Goal: Task Accomplishment & Management: Complete application form

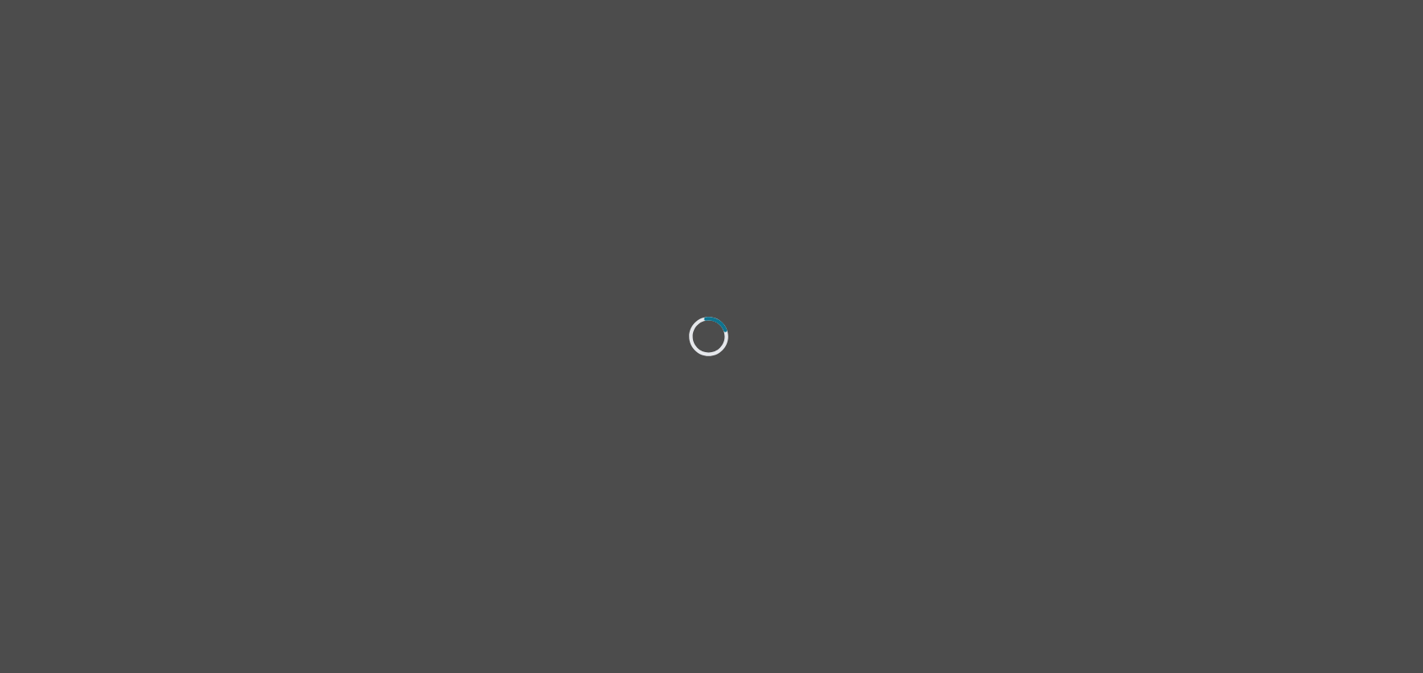
select select "[DEMOGRAPHIC_DATA]"
select select "she/her"
select select "Single"
select select "Bachelor degree"
select select "Instagram"
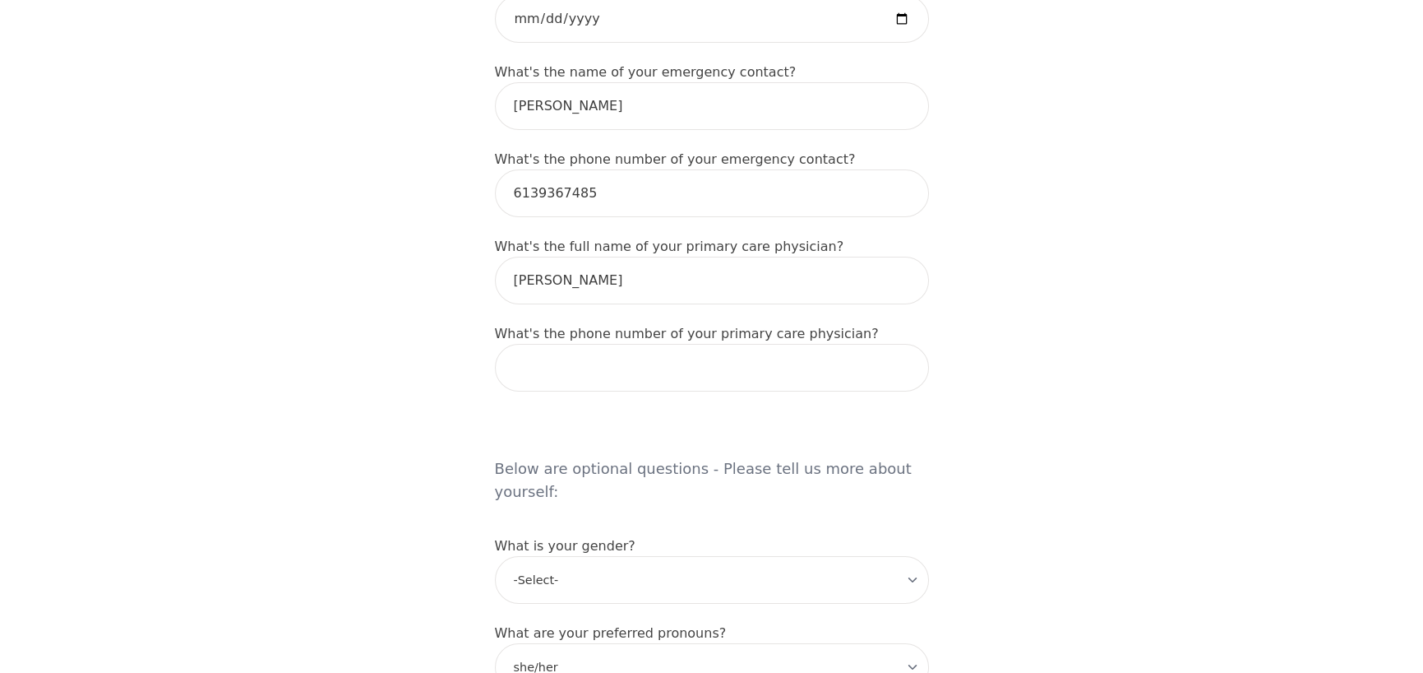
scroll to position [987, 0]
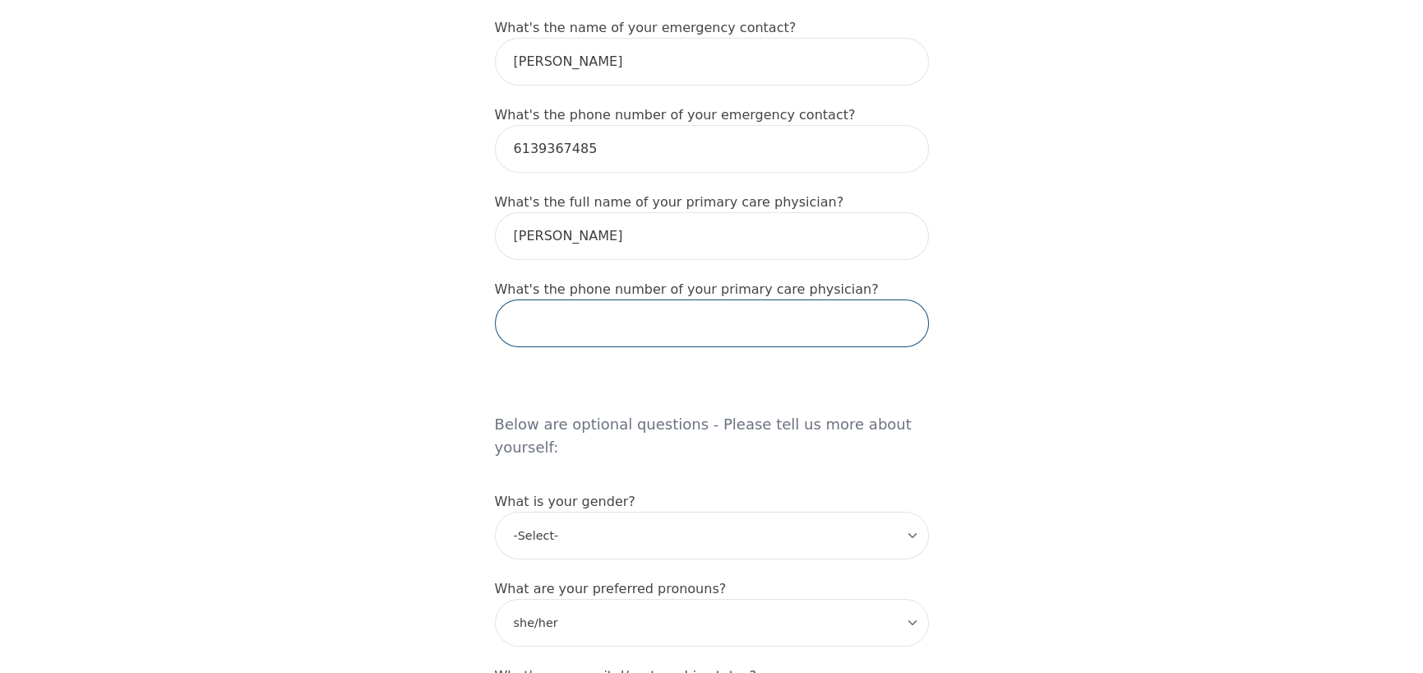
click at [616, 299] on input "tel" at bounding box center [712, 323] width 434 height 48
type input "[PHONE_NUMBER]"
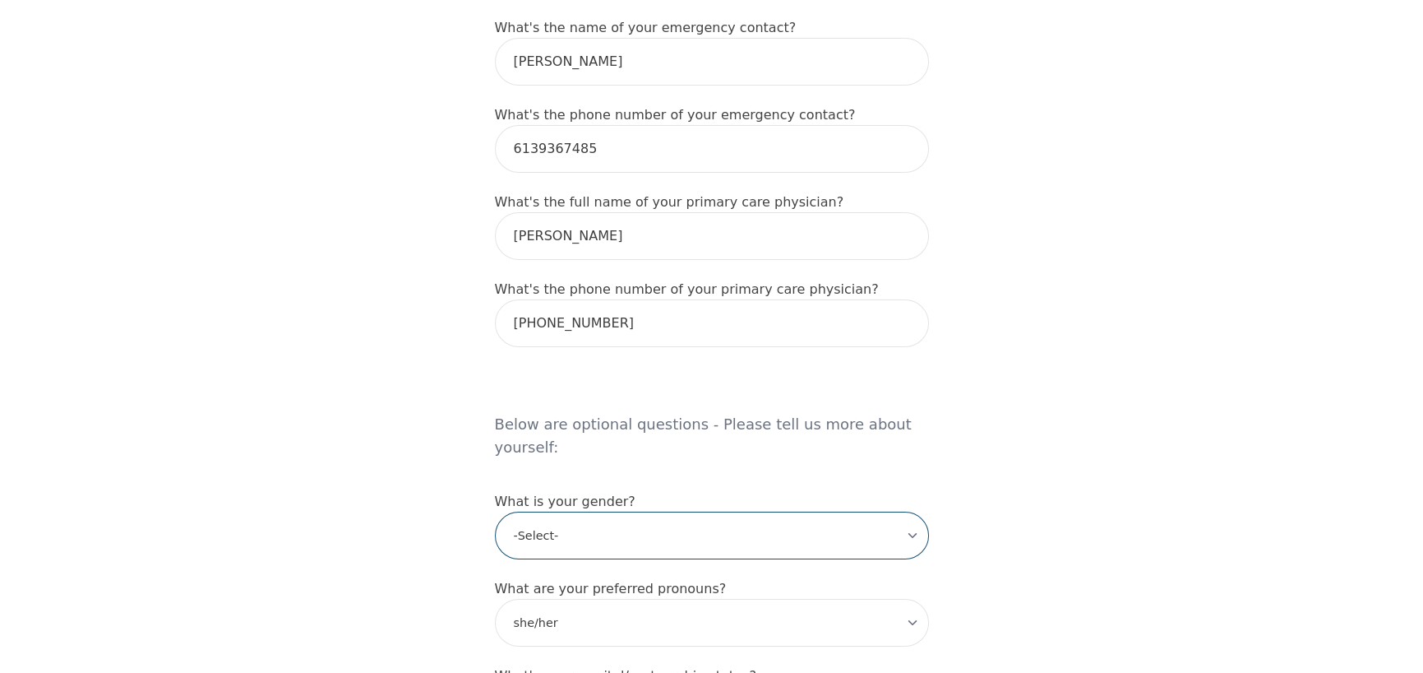
click at [624, 511] on select "-Select- [DEMOGRAPHIC_DATA] [DEMOGRAPHIC_DATA] [DEMOGRAPHIC_DATA] [DEMOGRAPHIC_…" at bounding box center [712, 535] width 434 height 48
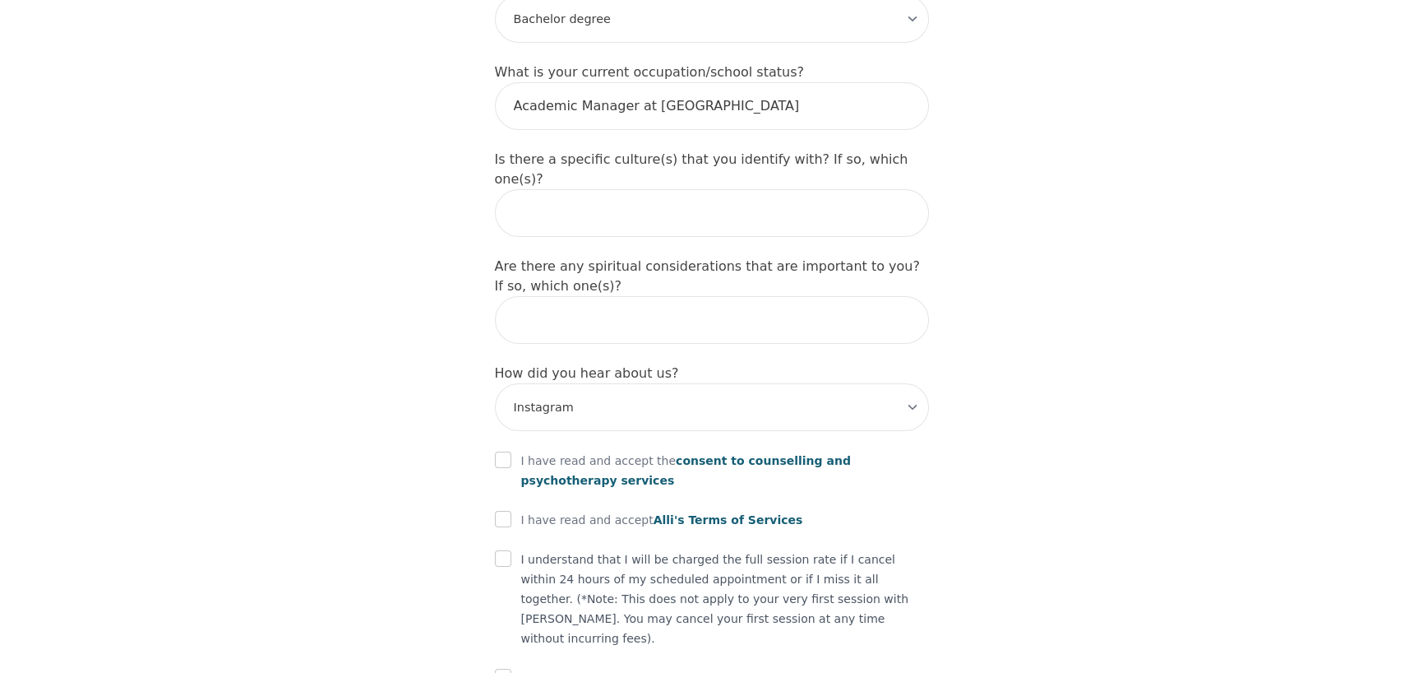
scroll to position [1784, 0]
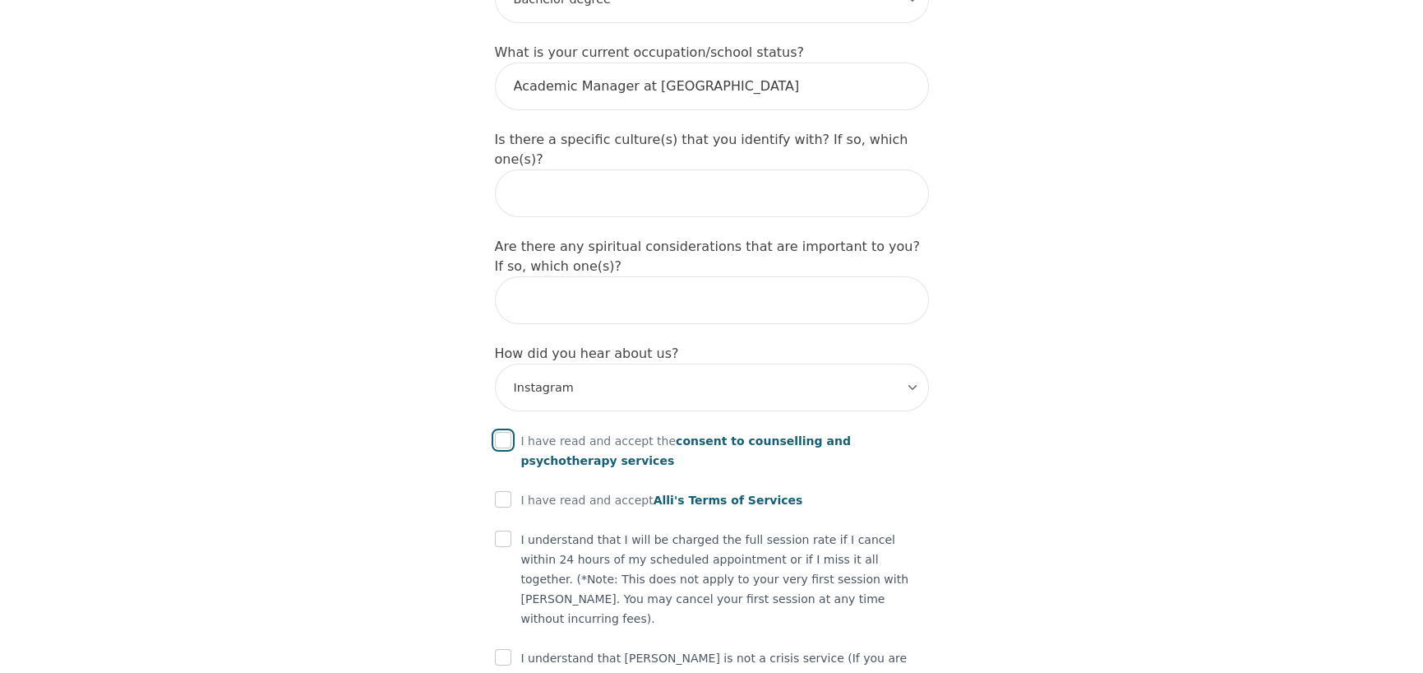
click at [506, 432] on input "checkbox" at bounding box center [503, 440] width 16 height 16
checkbox input "true"
click at [510, 490] on div at bounding box center [503, 500] width 16 height 20
click at [507, 491] on input "checkbox" at bounding box center [503, 499] width 16 height 16
checkbox input "true"
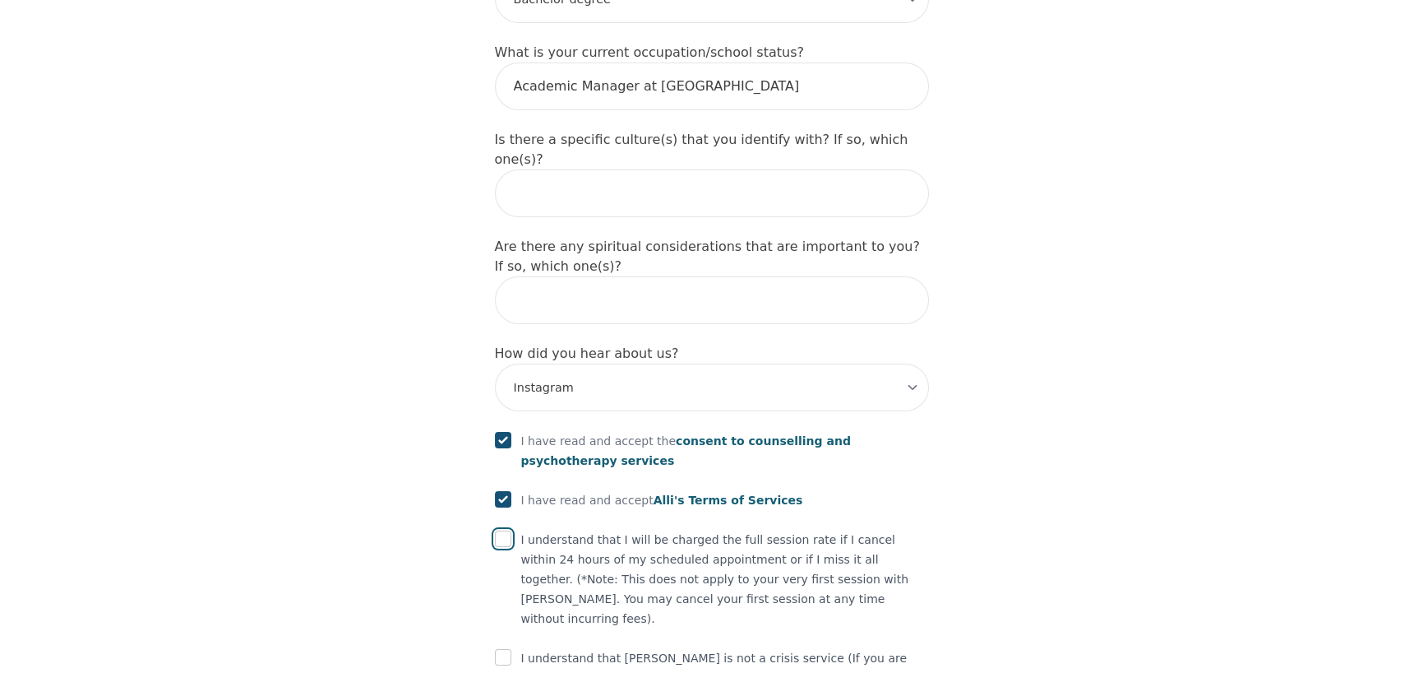
click at [508, 530] on input "checkbox" at bounding box center [503, 538] width 16 height 16
checkbox input "true"
click at [506, 649] on input "checkbox" at bounding box center [503, 657] width 16 height 16
checkbox input "true"
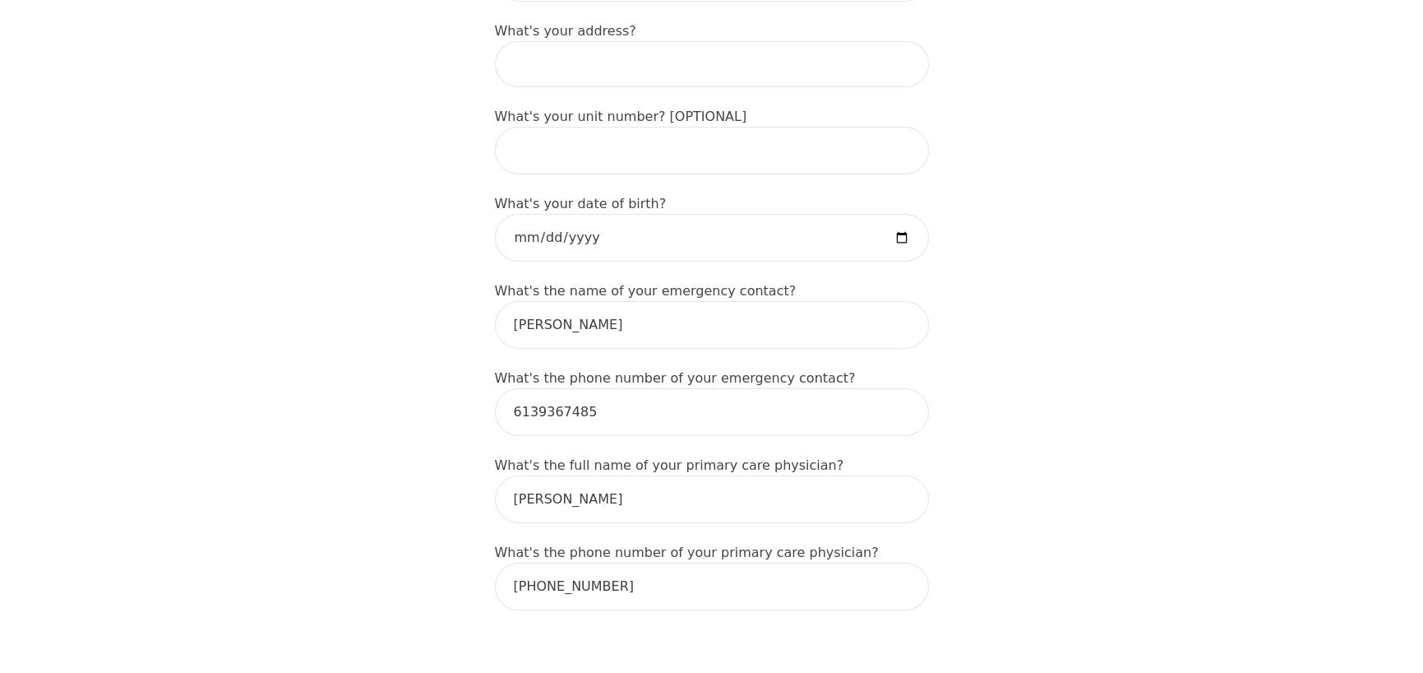
scroll to position [614, 0]
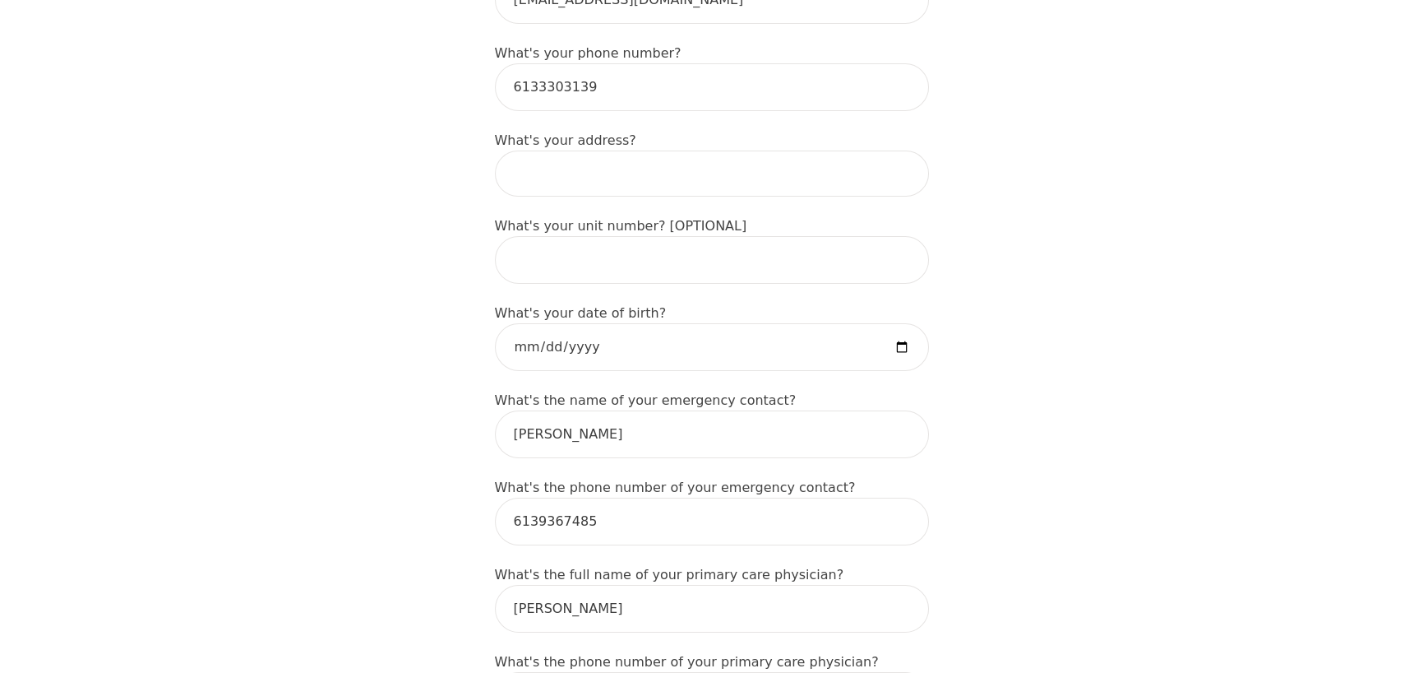
click at [592, 150] on input at bounding box center [712, 173] width 434 height 46
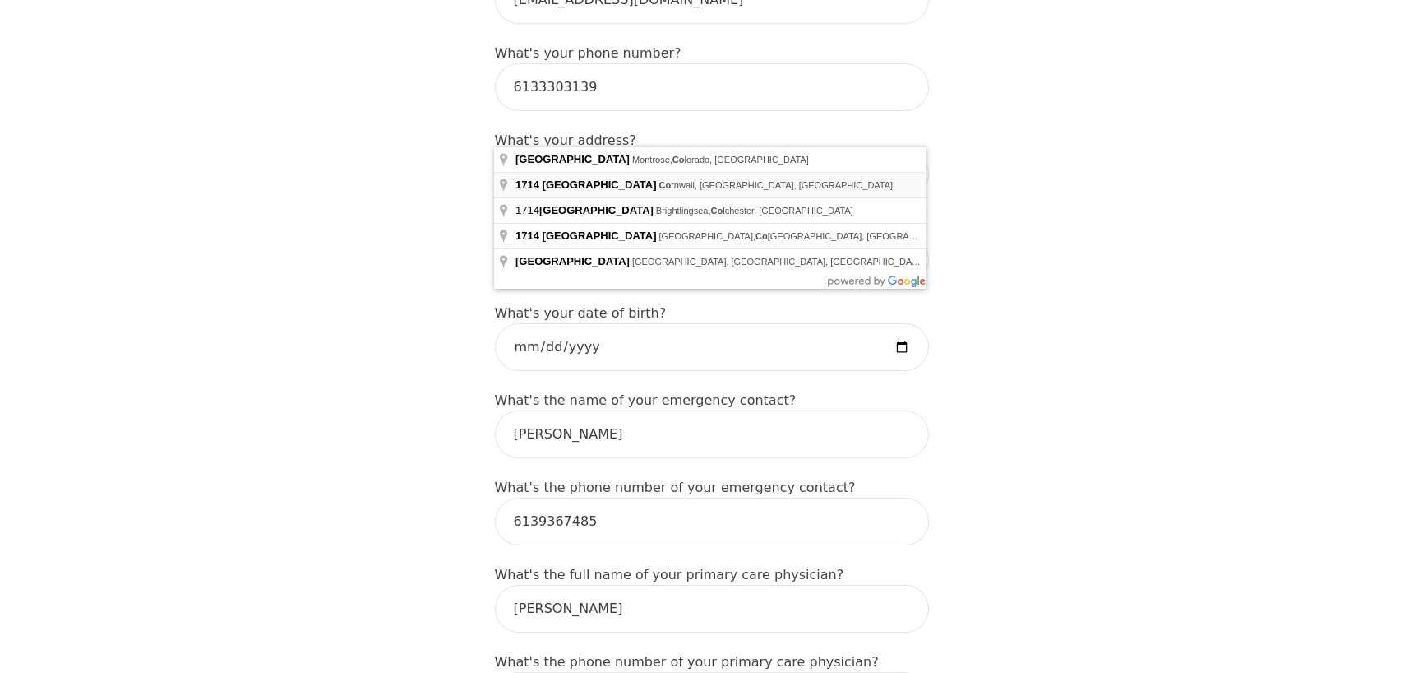
type input "[STREET_ADDRESS]"
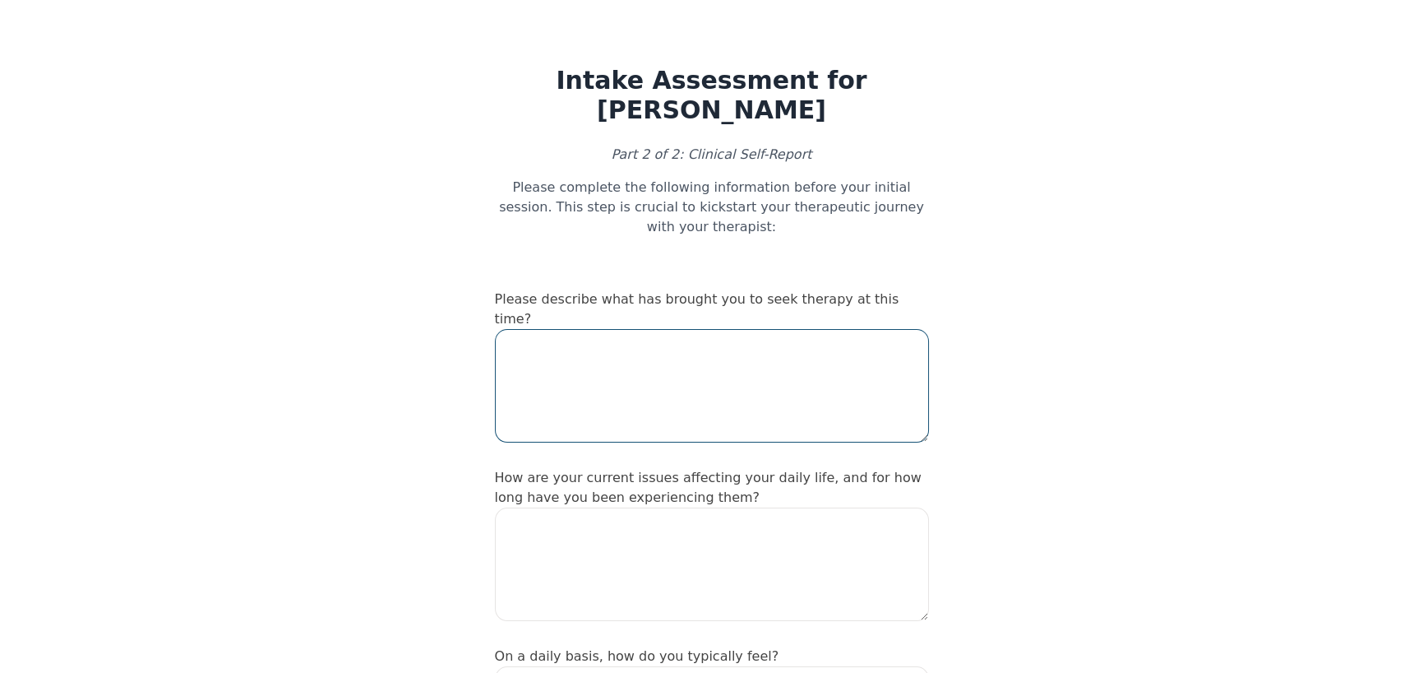
click at [616, 329] on textarea at bounding box center [712, 385] width 434 height 113
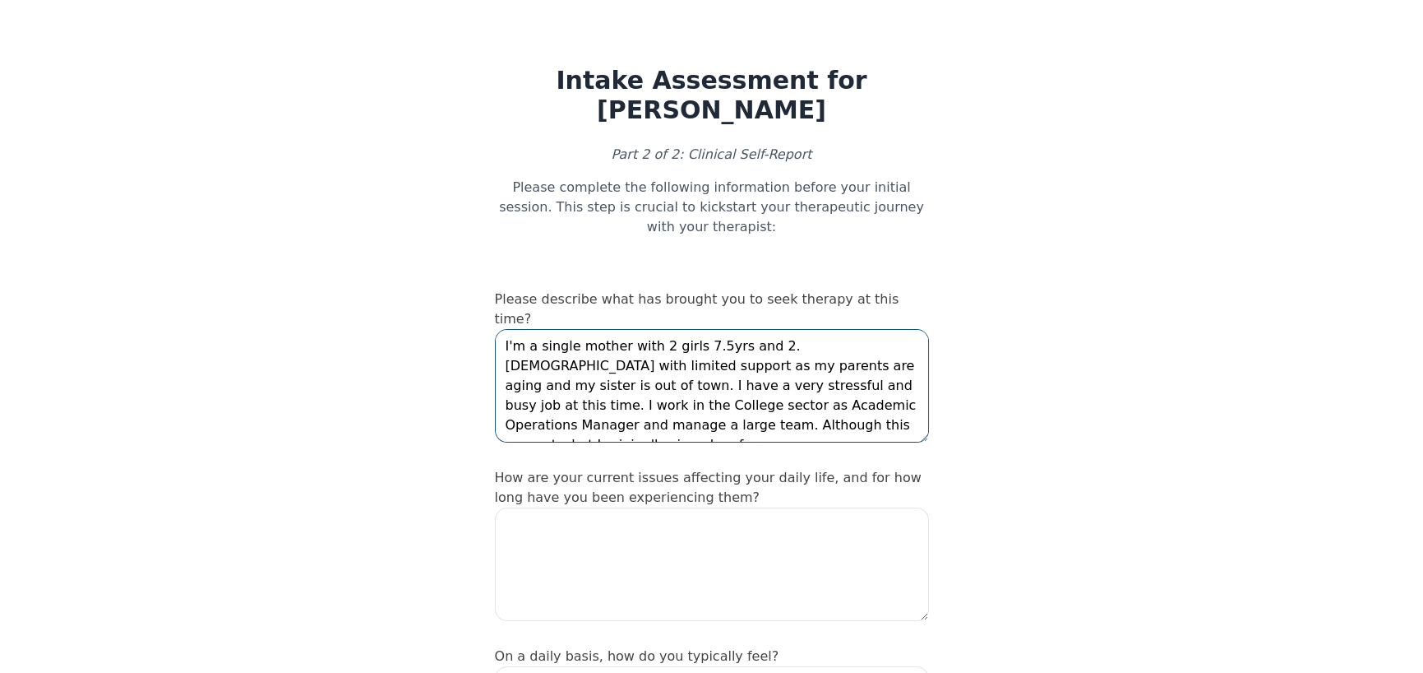
type textarea "I'm a single mother with 2 girls 7.5yrs and 2.[DEMOGRAPHIC_DATA] with limited s…"
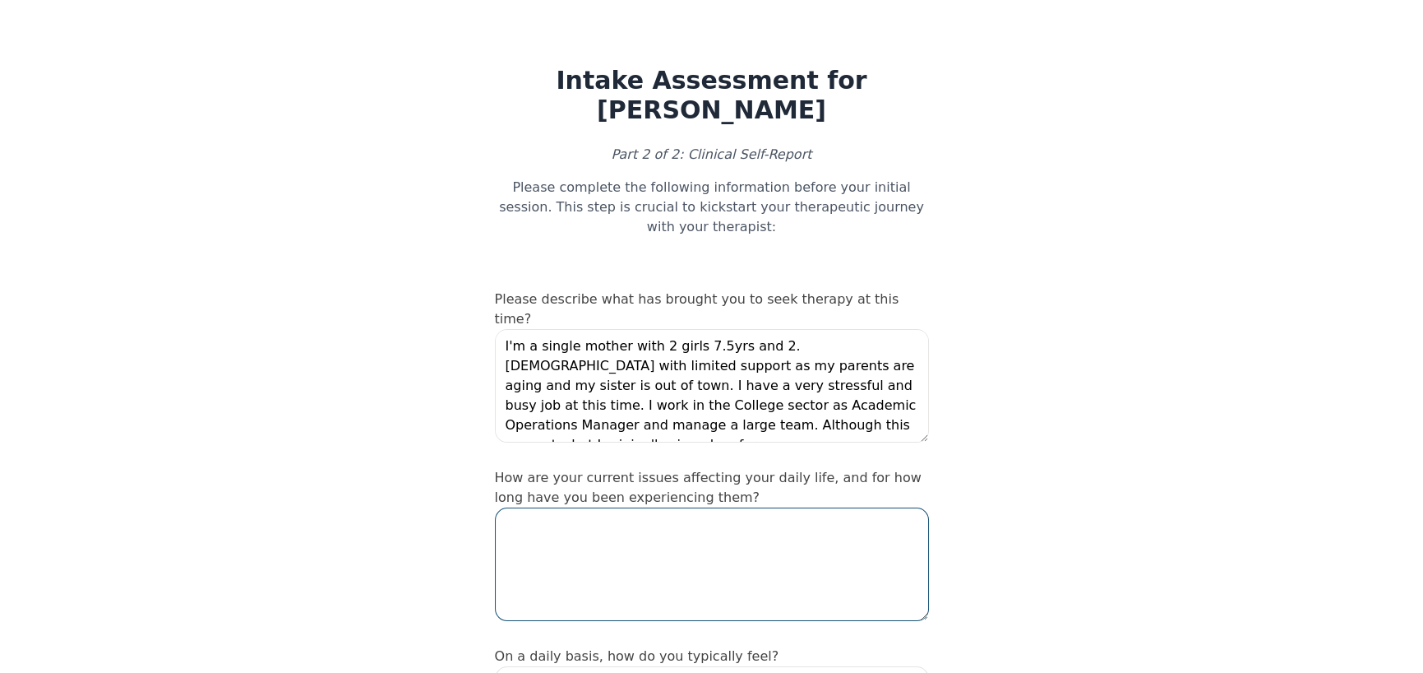
click at [595, 507] on textarea at bounding box center [712, 563] width 434 height 113
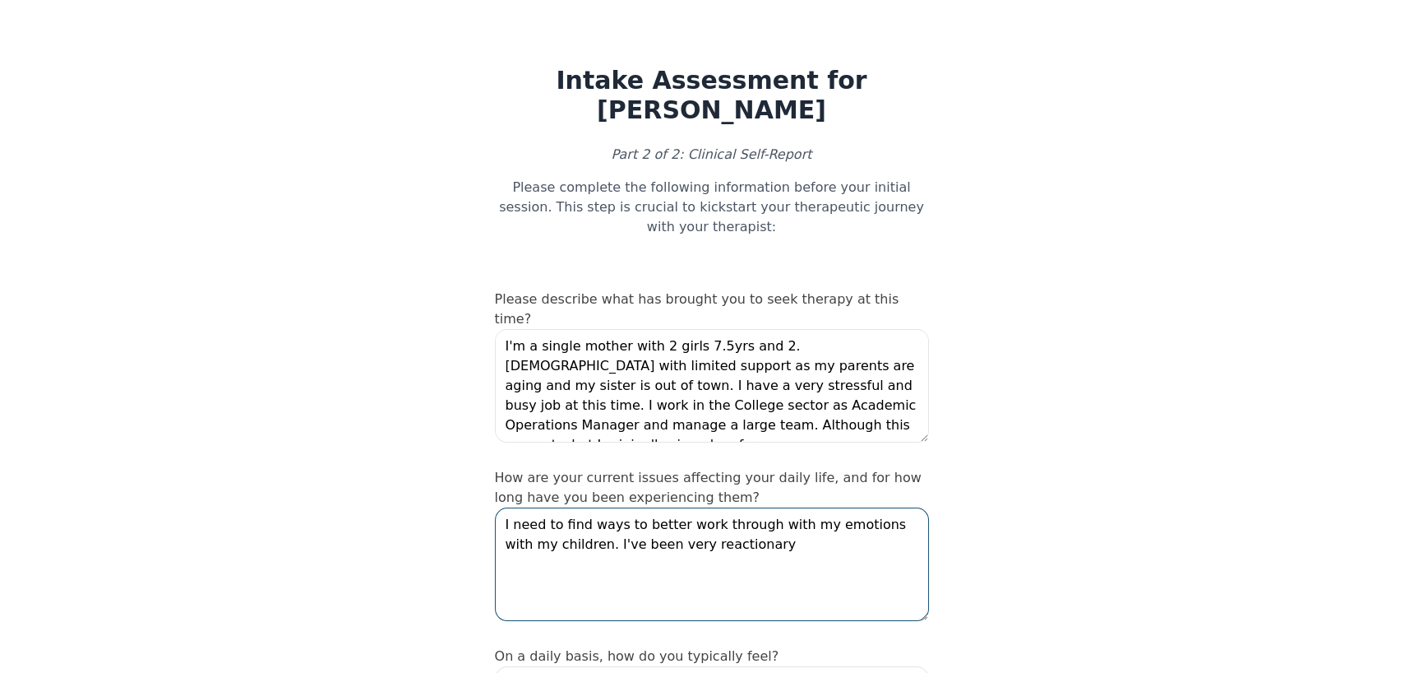
type textarea "I need to find ways to better work through with my emotions with my children. I…"
